Goal: Check status: Check status

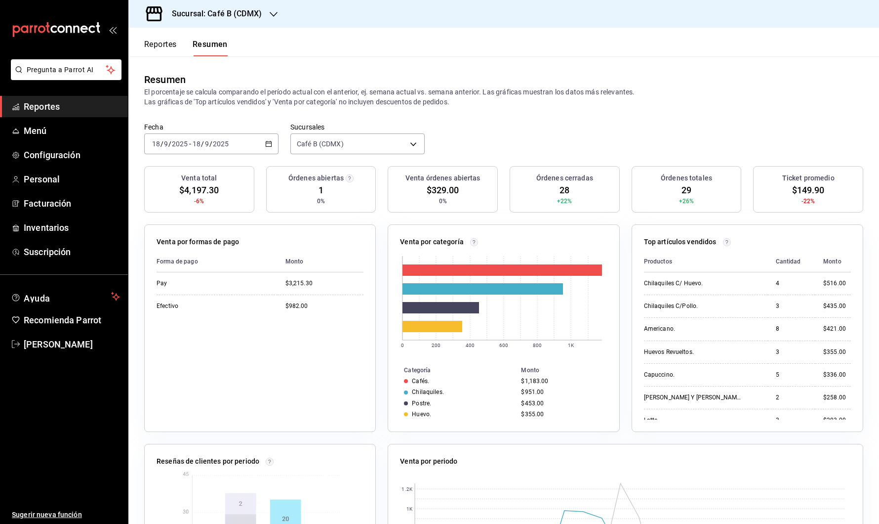
click at [172, 42] on button "Reportes" at bounding box center [160, 48] width 33 height 17
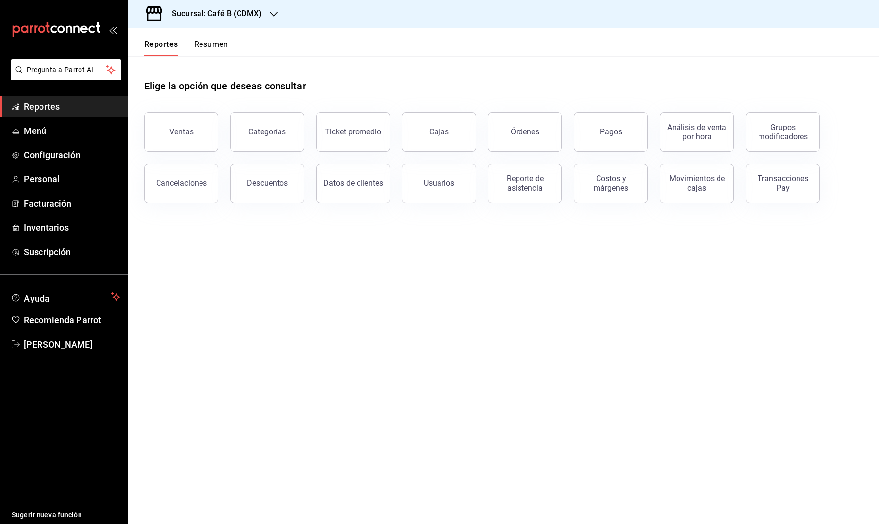
click at [273, 11] on icon "button" at bounding box center [274, 14] width 8 height 8
click at [209, 47] on div "Café B (CABO)" at bounding box center [202, 43] width 132 height 10
click at [603, 135] on div "Pagos" at bounding box center [611, 131] width 22 height 9
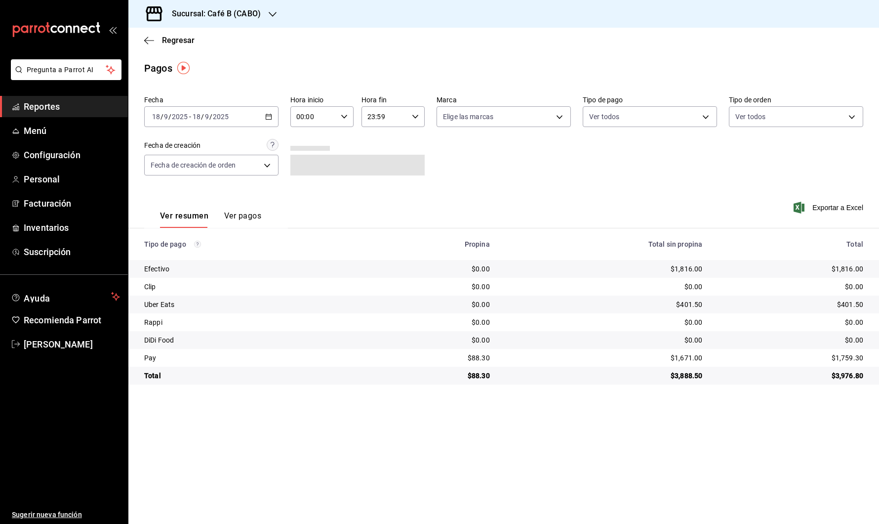
click at [243, 115] on div "[DATE] [DATE] - [DATE] [DATE]" at bounding box center [211, 116] width 134 height 21
click at [204, 253] on span "Rango de fechas" at bounding box center [191, 257] width 77 height 10
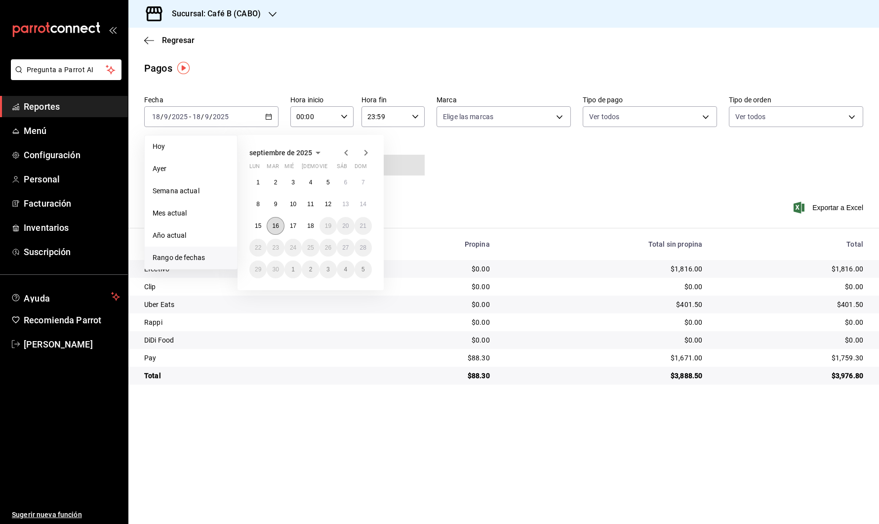
click at [274, 228] on abbr "16" at bounding box center [275, 225] width 6 height 7
